Goal: Book appointment/travel/reservation

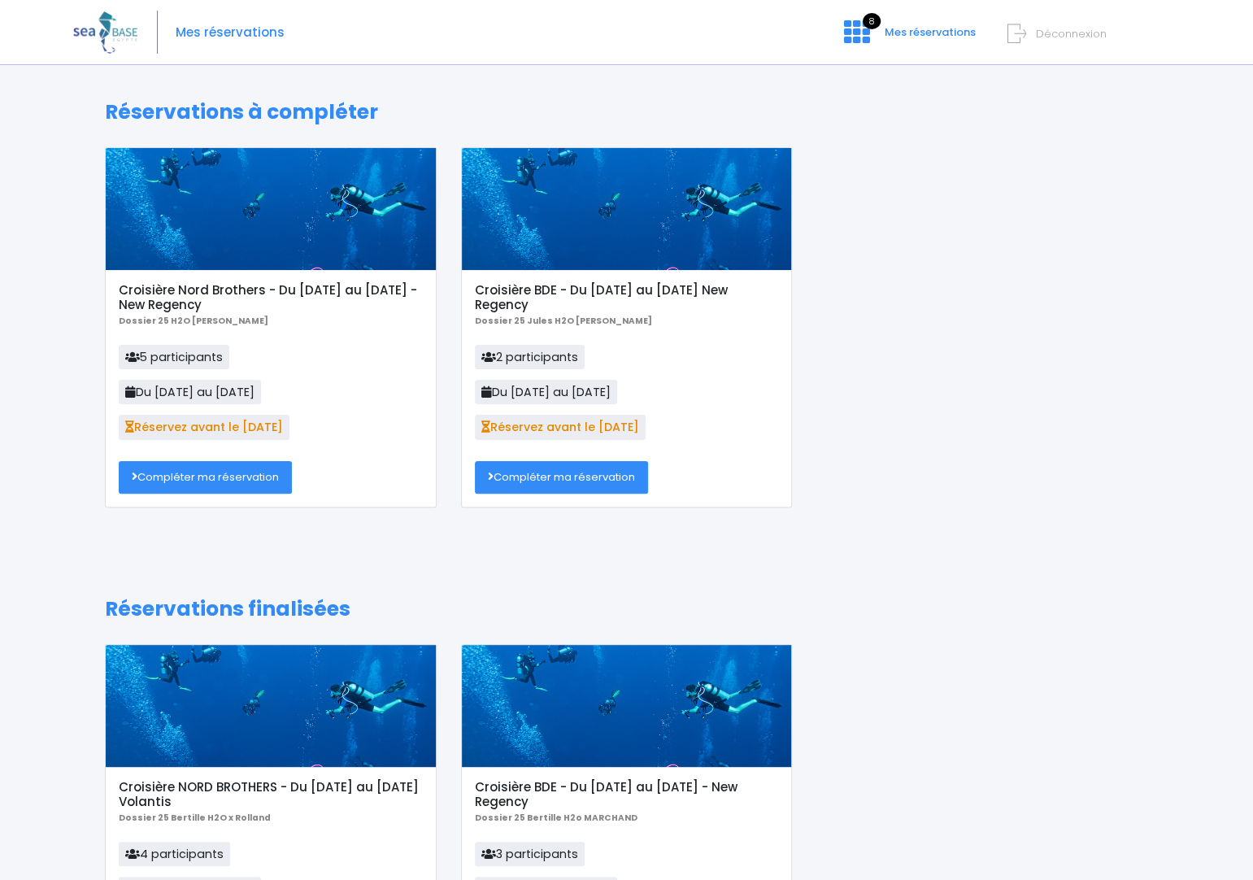
click at [541, 485] on link "Compléter ma réservation" at bounding box center [561, 477] width 173 height 33
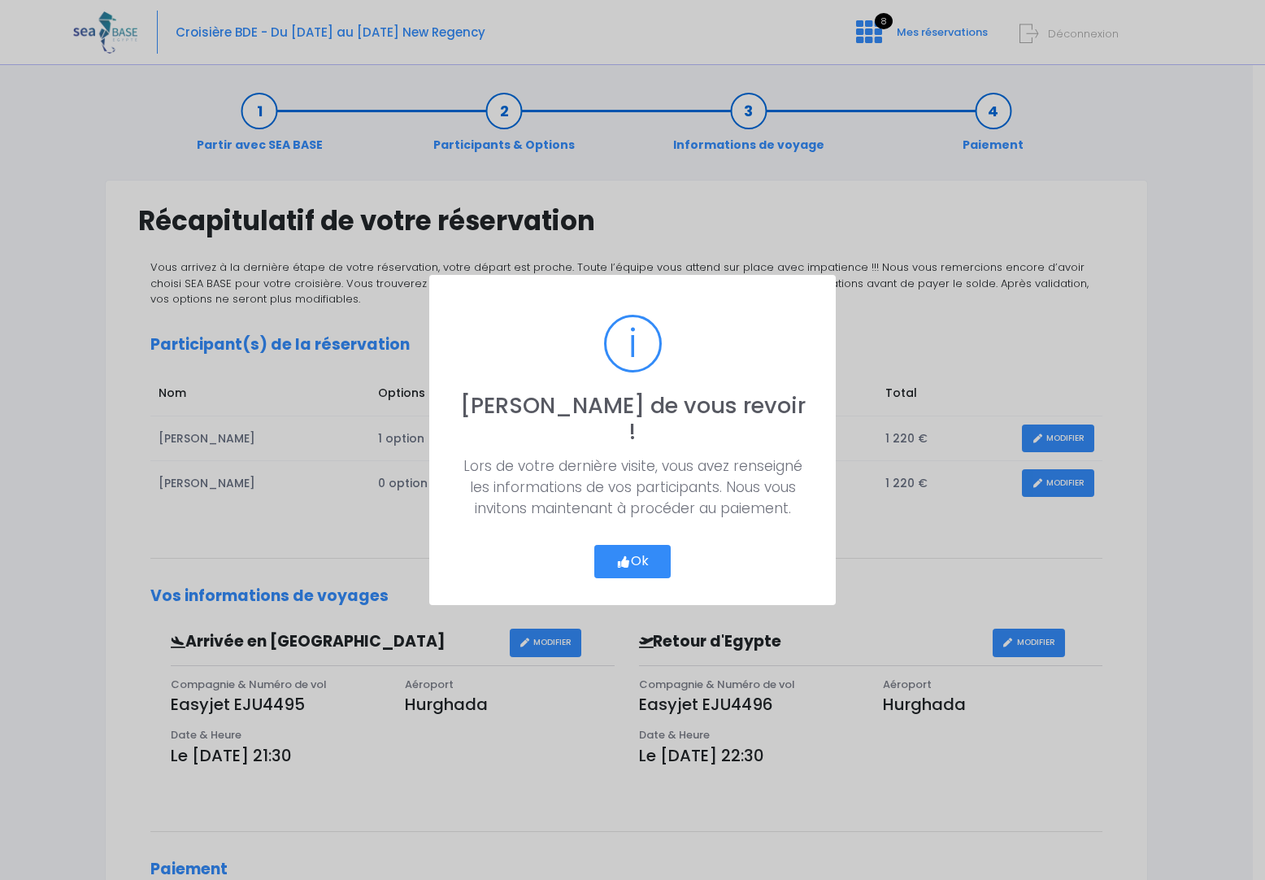
click at [646, 548] on button "Ok" at bounding box center [632, 562] width 76 height 34
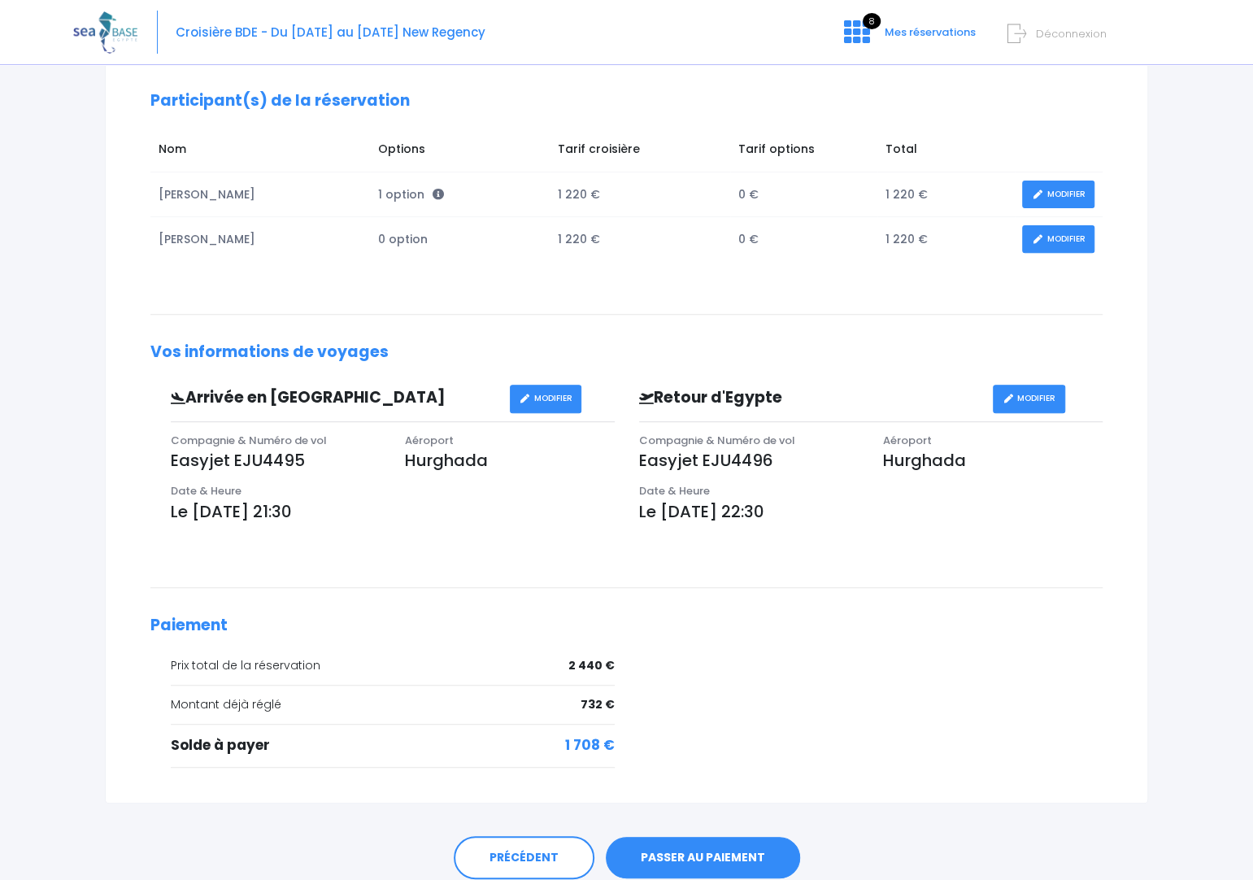
scroll to position [304, 0]
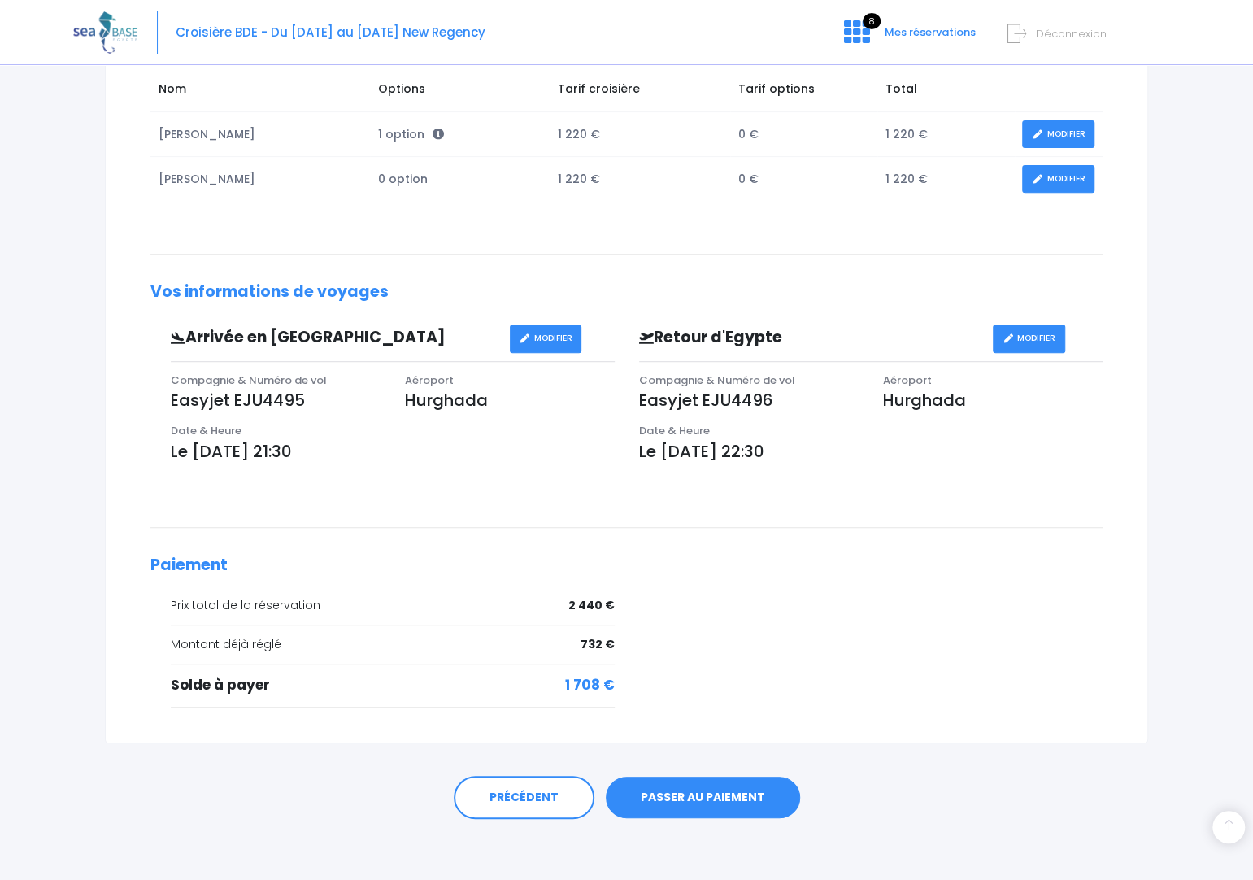
click at [1218, 354] on div "Notre plateforme de réservation n'est pas compatible avec votre appareil. Veuil…" at bounding box center [626, 290] width 1253 height 1188
click at [682, 807] on link "PASSER AU PAIEMENT" at bounding box center [703, 798] width 194 height 42
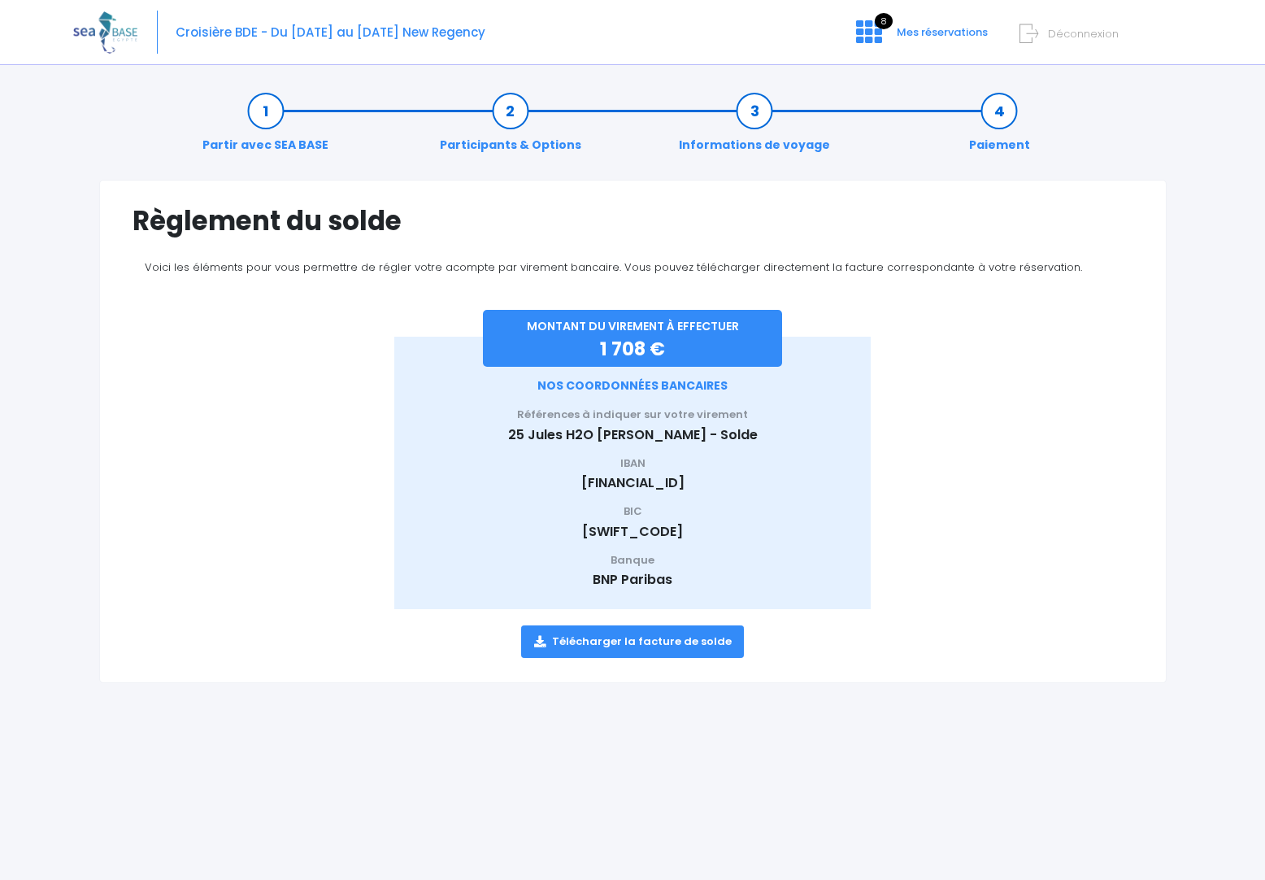
click at [664, 643] on link "Télécharger la facture de solde" at bounding box center [633, 641] width 224 height 33
